Goal: Transaction & Acquisition: Purchase product/service

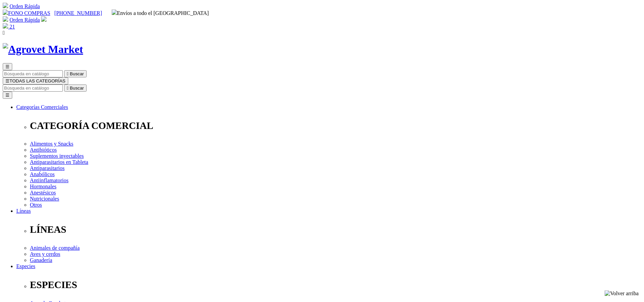
drag, startPoint x: 370, startPoint y: 219, endPoint x: 371, endPoint y: 223, distance: 4.1
select select "84"
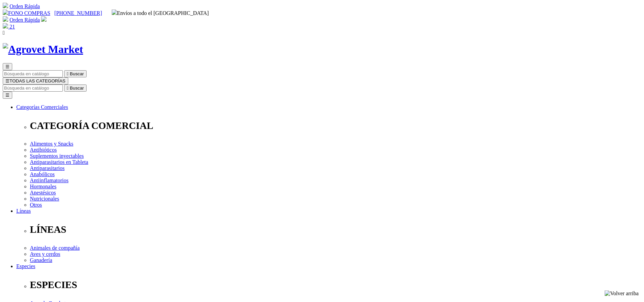
select select "84"
click at [63, 85] on input "Buscar" at bounding box center [33, 88] width 60 height 7
paste input "Closantel"
type input "Closantel"
click at [64, 85] on button " Buscar" at bounding box center [75, 88] width 22 height 7
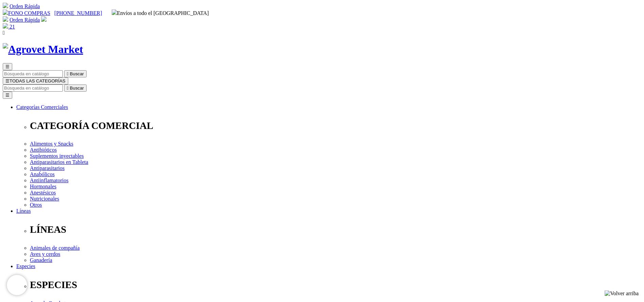
select select "36"
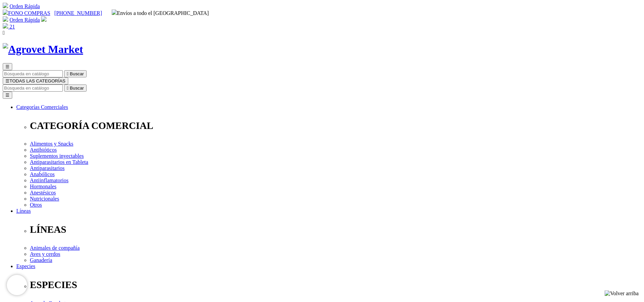
select select "36"
copy div "Cloxantel 11"
click at [63, 85] on input "Buscar" at bounding box center [33, 88] width 60 height 7
type input "tri"
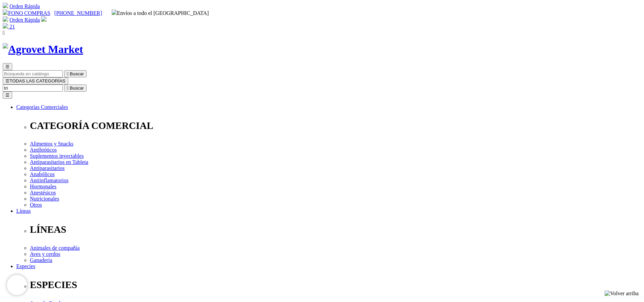
click at [64, 85] on button " Buscar" at bounding box center [75, 88] width 22 height 7
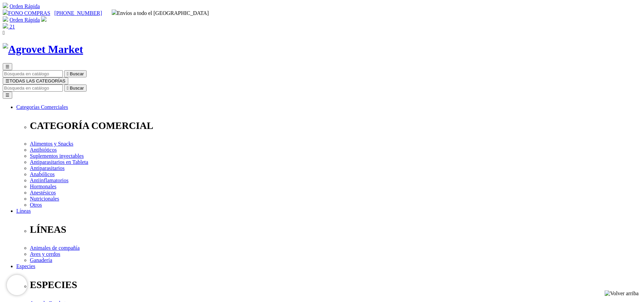
copy div "Tri-ABZ® 22"
click at [63, 85] on input "Buscar" at bounding box center [33, 88] width 60 height 7
